Goal: Feedback & Contribution: Leave review/rating

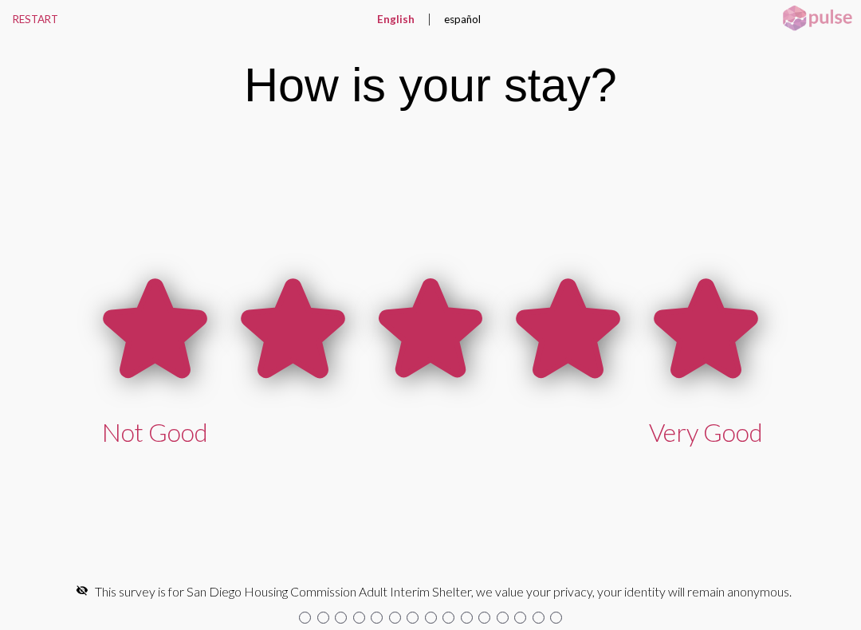
click at [713, 335] on icon at bounding box center [706, 328] width 98 height 94
click at [859, 488] on div "Not Good Very Good" at bounding box center [430, 354] width 861 height 447
click at [709, 328] on icon at bounding box center [706, 328] width 98 height 94
click at [555, 336] on icon at bounding box center [568, 328] width 98 height 94
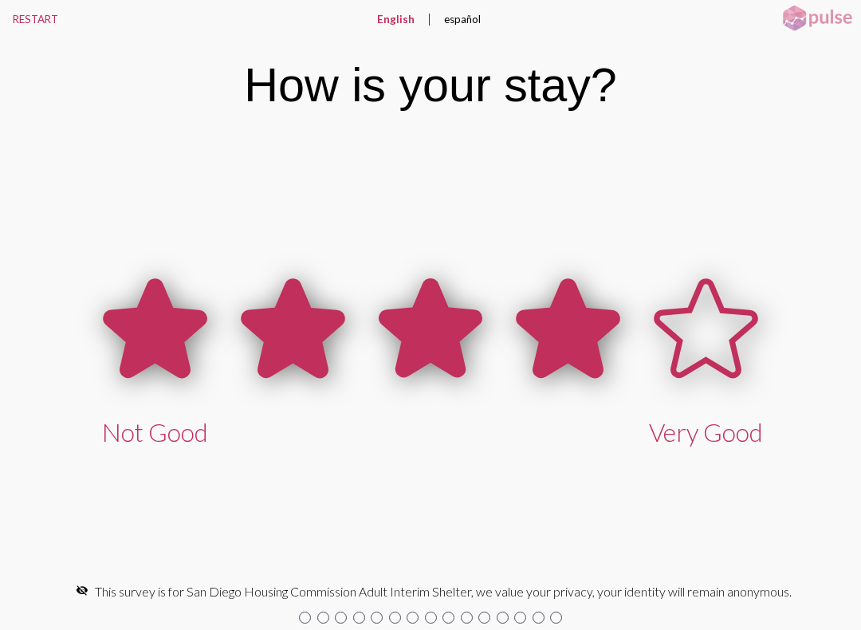
click at [323, 327] on icon at bounding box center [293, 328] width 98 height 94
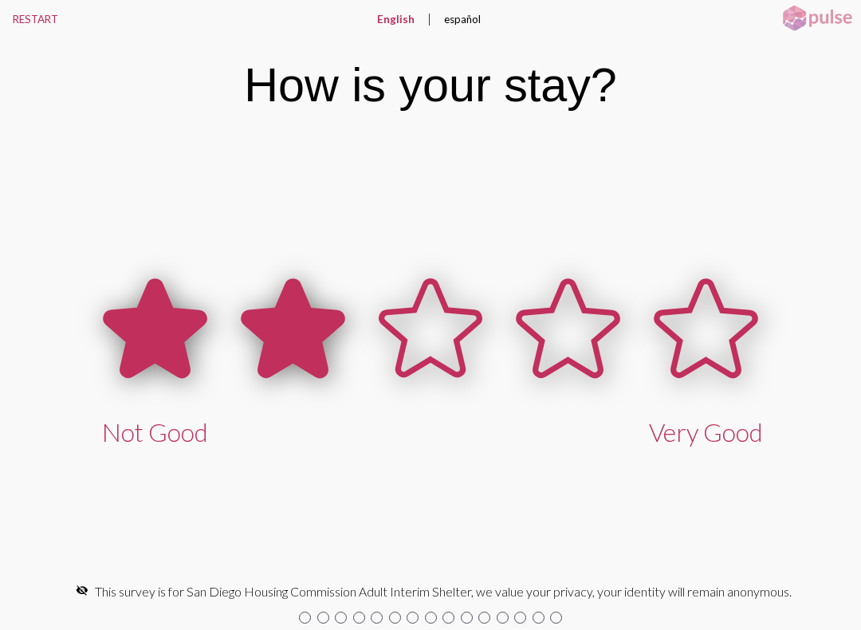
click at [26, 30] on button "RESTART" at bounding box center [35, 19] width 71 height 38
click at [25, 14] on button "RESTART" at bounding box center [35, 19] width 71 height 38
click at [438, 337] on icon at bounding box center [430, 328] width 98 height 94
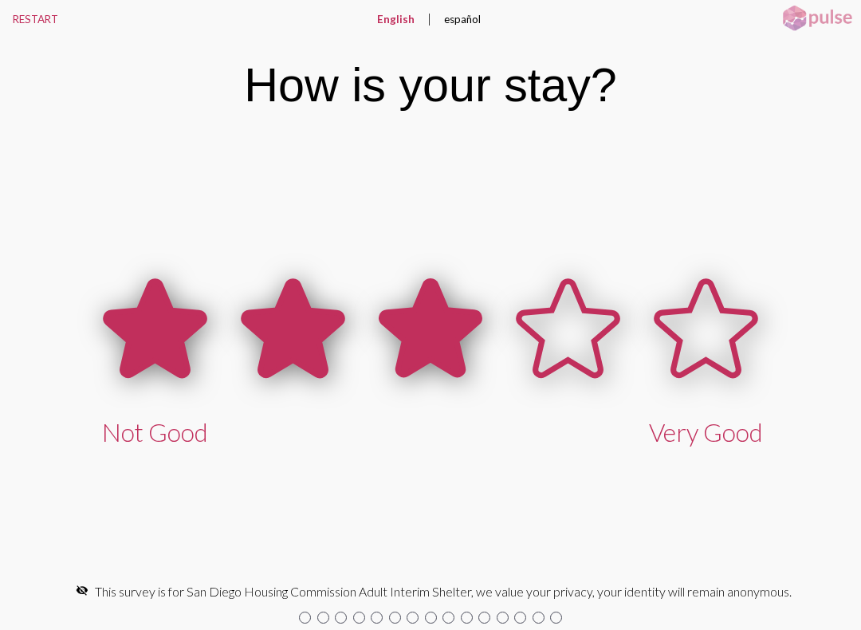
click at [580, 325] on icon at bounding box center [568, 328] width 98 height 94
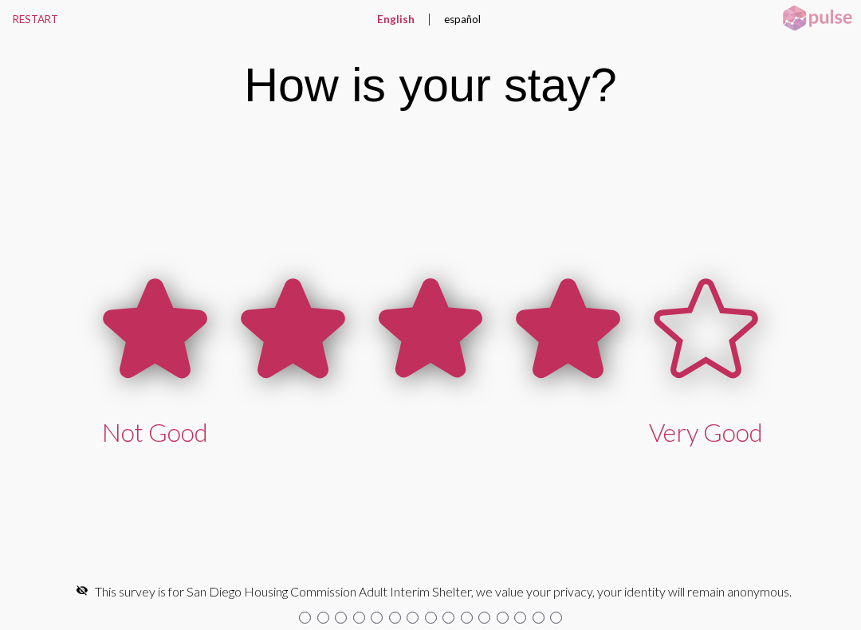
click at [307, 329] on icon at bounding box center [293, 328] width 98 height 94
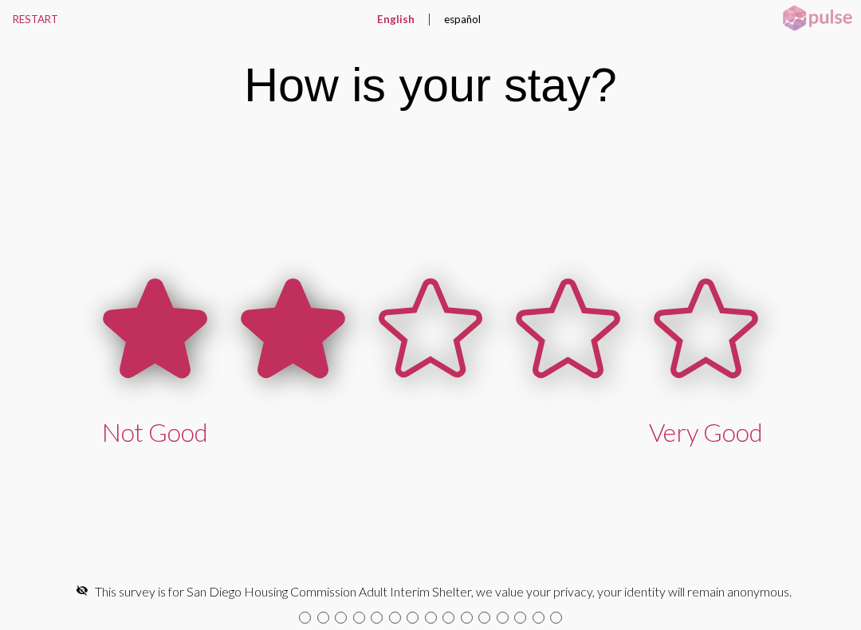
click at [311, 321] on icon at bounding box center [293, 328] width 98 height 94
click at [447, 320] on icon at bounding box center [430, 328] width 98 height 94
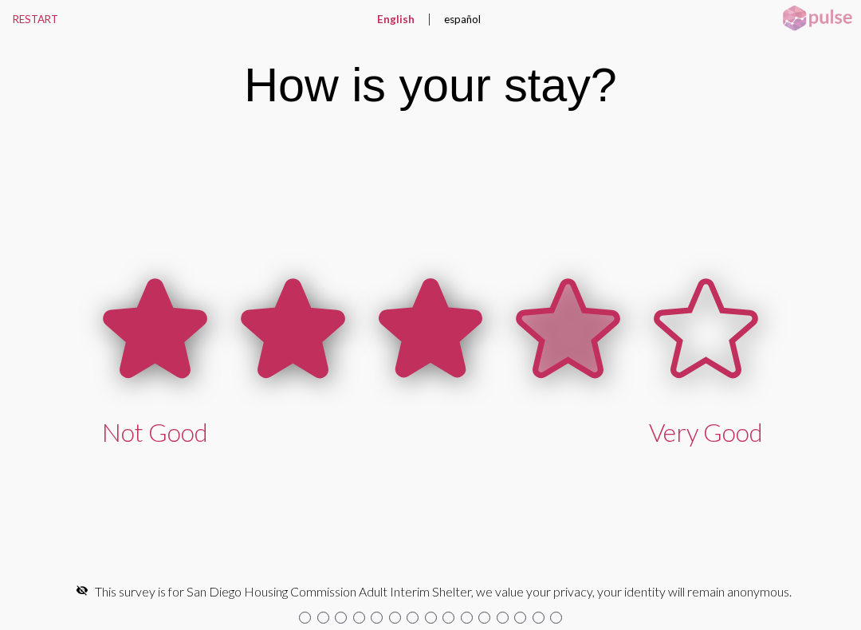
click at [549, 345] on icon at bounding box center [568, 328] width 98 height 94
click at [286, 321] on icon at bounding box center [293, 328] width 98 height 94
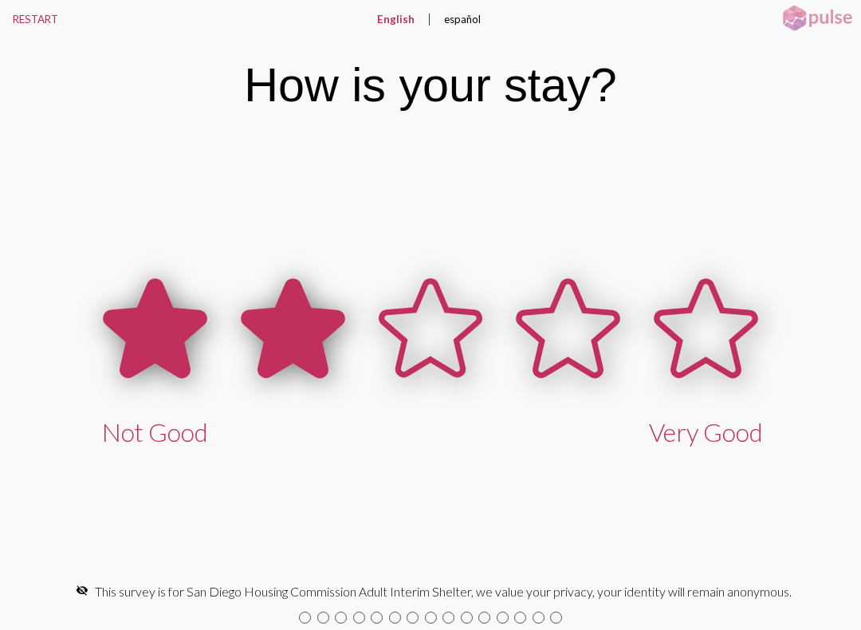
click at [168, 313] on icon at bounding box center [155, 328] width 98 height 94
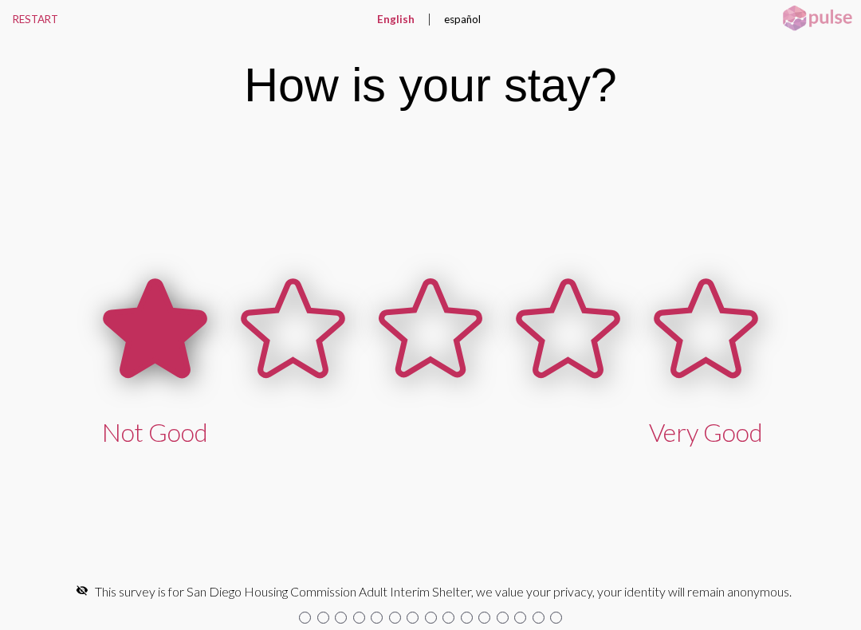
click at [176, 322] on icon at bounding box center [155, 328] width 98 height 94
click at [183, 419] on span "Not Good" at bounding box center [155, 432] width 106 height 30
click at [185, 432] on span "Not Good" at bounding box center [155, 432] width 106 height 30
click at [141, 377] on icon at bounding box center [155, 330] width 138 height 138
